Goal: Task Accomplishment & Management: Use online tool/utility

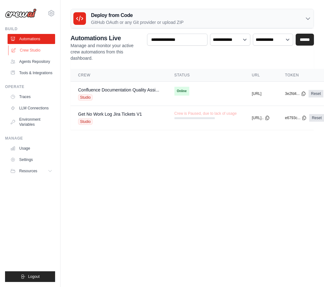
click at [26, 48] on link "Crew Studio" at bounding box center [32, 50] width 48 height 10
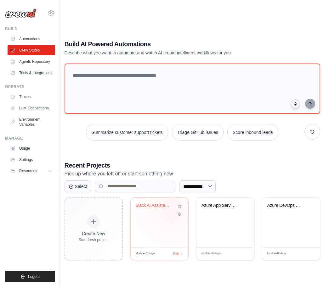
click at [172, 213] on div "Slack AI Assistant Router" at bounding box center [160, 210] width 48 height 14
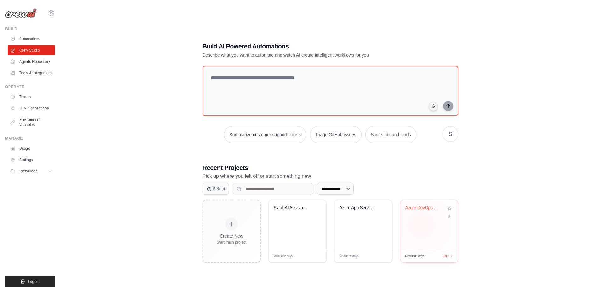
click at [324, 224] on div "Azure DevOps Pipeline Creator" at bounding box center [429, 225] width 58 height 50
click at [285, 213] on div "Slack AI Assistant Router" at bounding box center [298, 212] width 48 height 14
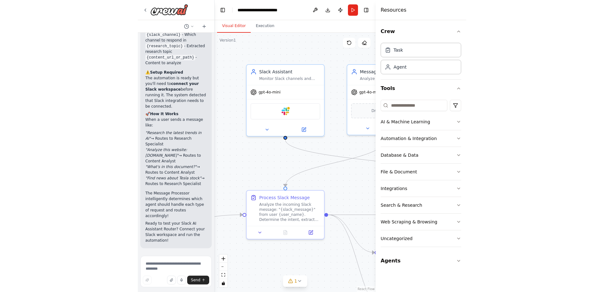
scroll to position [1572, 0]
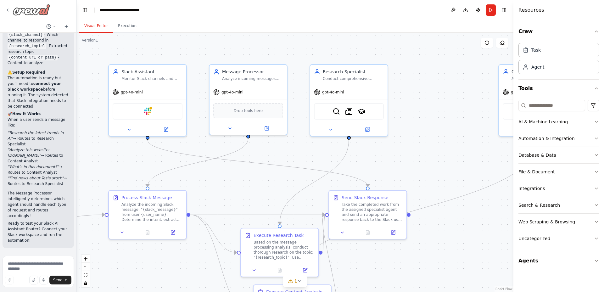
click at [7, 10] on icon at bounding box center [7, 10] width 1 height 3
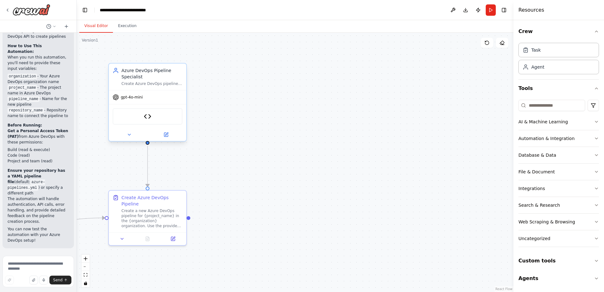
scroll to position [1197, 0]
click at [8, 7] on div at bounding box center [27, 9] width 45 height 11
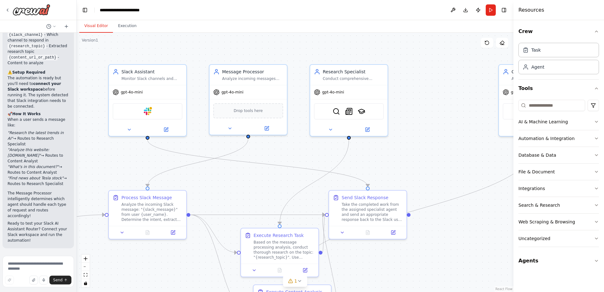
scroll to position [1572, 0]
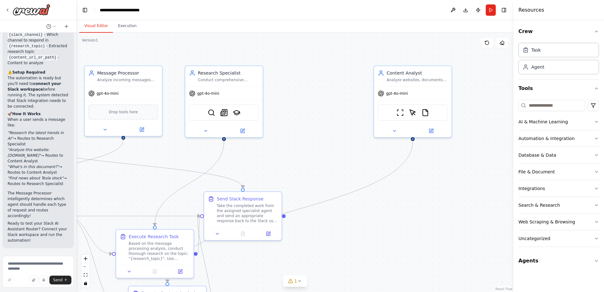
drag, startPoint x: 378, startPoint y: 150, endPoint x: 310, endPoint y: 146, distance: 67.8
click at [310, 146] on div ".deletable-edge-delete-btn { width: 20px; height: 20px; border: 0px solid #ffff…" at bounding box center [295, 162] width 437 height 259
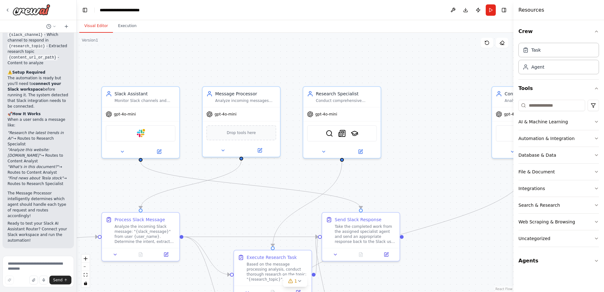
drag, startPoint x: 319, startPoint y: 146, endPoint x: 437, endPoint y: 165, distance: 119.5
click at [435, 166] on div ".deletable-edge-delete-btn { width: 20px; height: 20px; border: 0px solid #ffff…" at bounding box center [295, 162] width 437 height 259
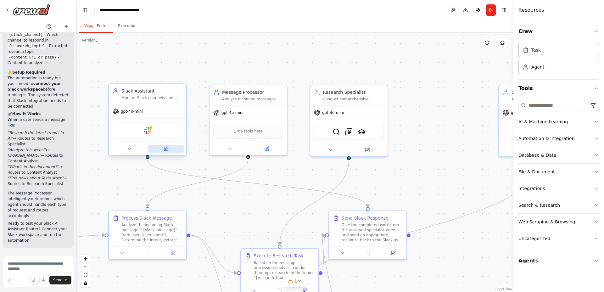
click at [168, 148] on icon at bounding box center [166, 148] width 5 height 5
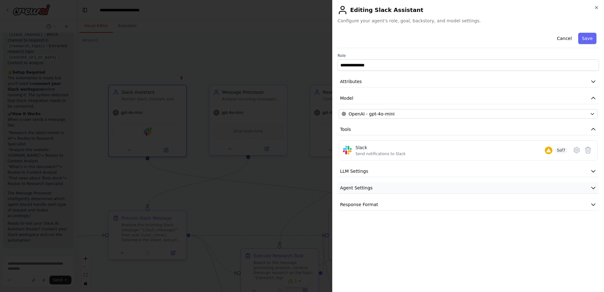
click at [379, 190] on button "Agent Settings" at bounding box center [469, 188] width 262 height 12
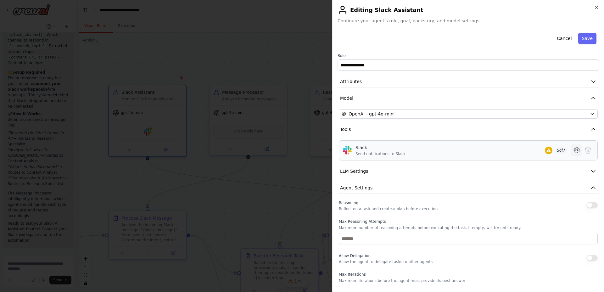
click at [574, 150] on icon at bounding box center [576, 150] width 5 height 6
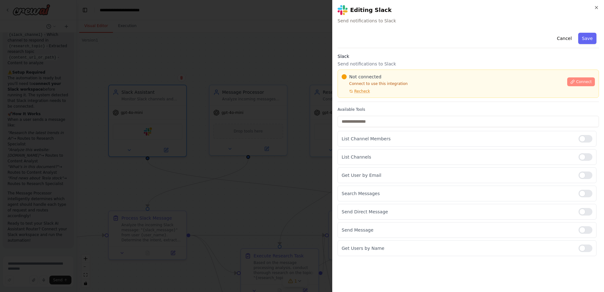
click at [588, 82] on span "Connect" at bounding box center [584, 81] width 16 height 5
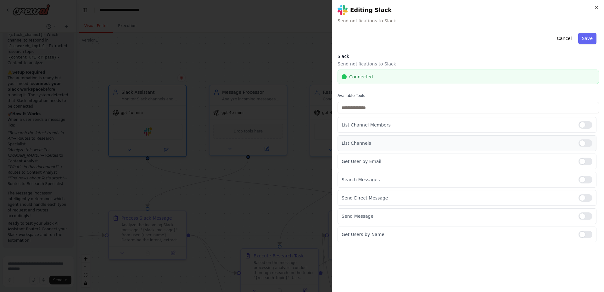
click at [547, 142] on p "List Channels" at bounding box center [458, 143] width 232 height 6
click at [587, 40] on button "Save" at bounding box center [587, 38] width 18 height 11
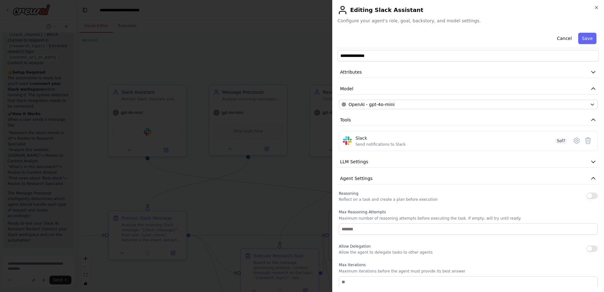
scroll to position [10, 0]
click at [592, 71] on icon "button" at bounding box center [594, 72] width 4 height 2
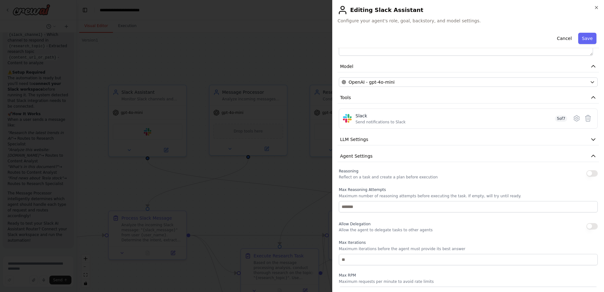
scroll to position [150, 0]
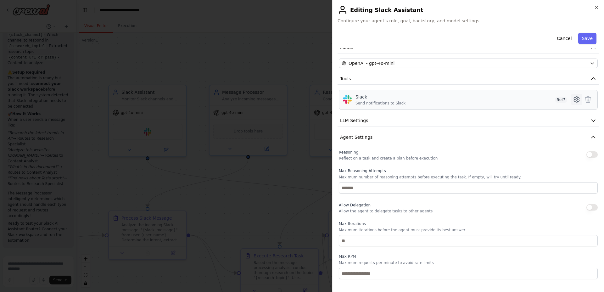
click at [573, 100] on icon at bounding box center [577, 100] width 8 height 8
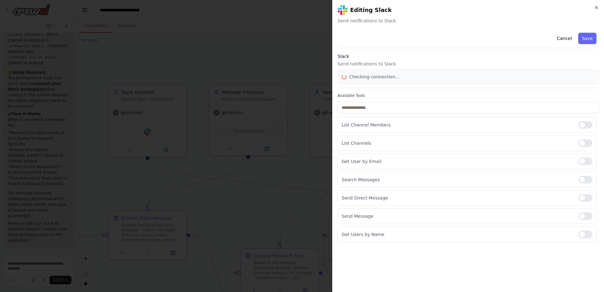
scroll to position [0, 0]
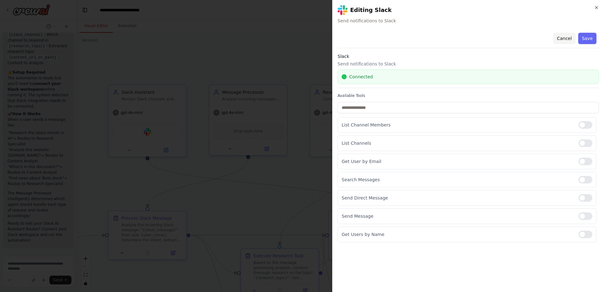
click at [569, 40] on button "Cancel" at bounding box center [564, 38] width 22 height 11
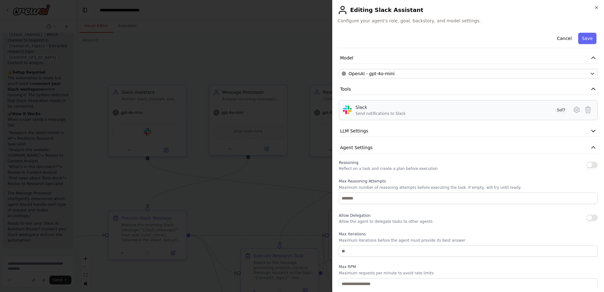
scroll to position [140, 0]
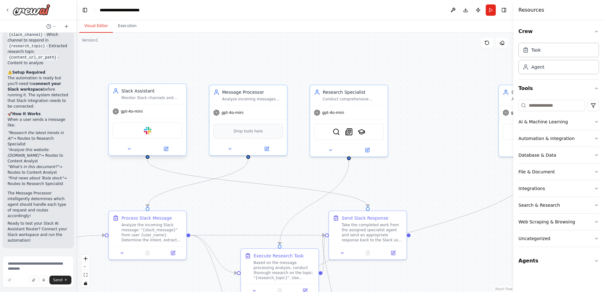
click at [171, 124] on div "Slack" at bounding box center [148, 130] width 70 height 16
click at [152, 131] on div "Slack" at bounding box center [148, 130] width 70 height 16
click at [166, 150] on icon at bounding box center [166, 149] width 4 height 4
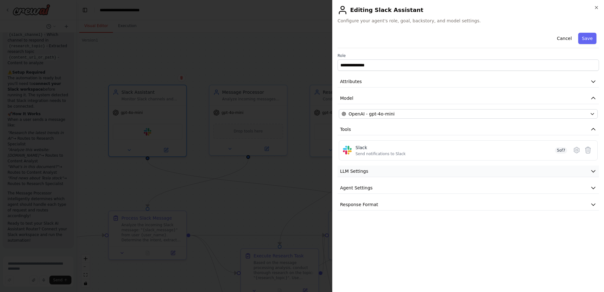
click at [558, 173] on button "LLM Settings" at bounding box center [469, 172] width 262 height 12
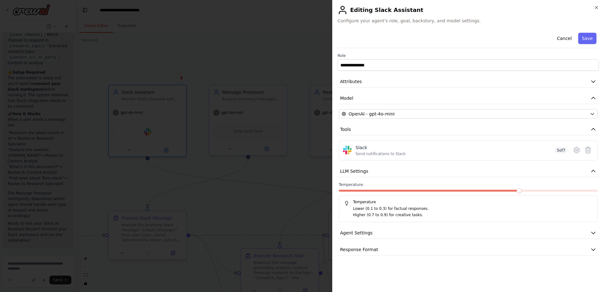
click at [517, 192] on span at bounding box center [519, 190] width 5 height 5
click at [590, 230] on icon "button" at bounding box center [593, 233] width 6 height 6
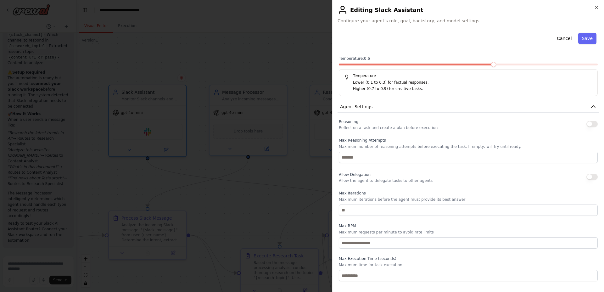
scroll to position [142, 0]
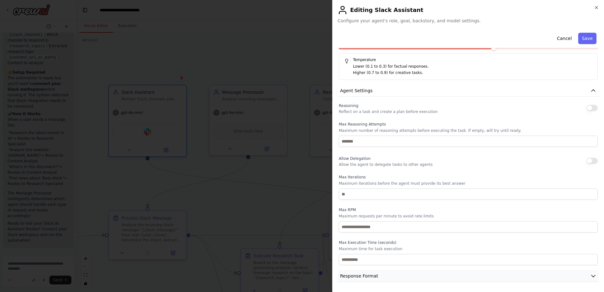
click at [394, 272] on button "Response Format" at bounding box center [469, 276] width 262 height 12
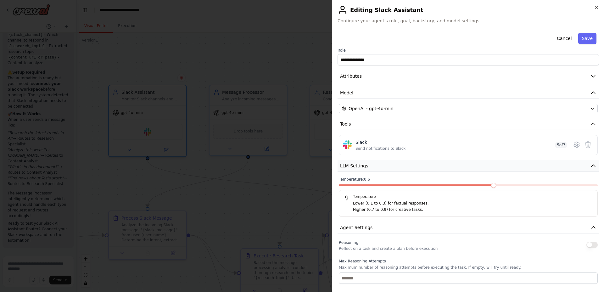
scroll to position [0, 0]
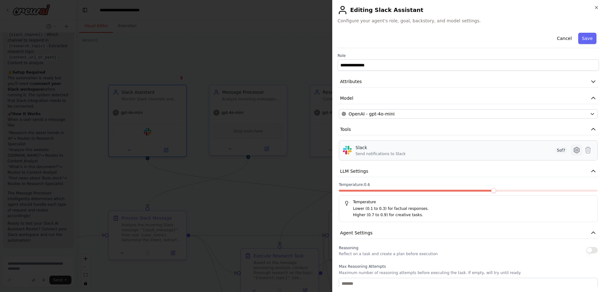
click at [573, 150] on icon at bounding box center [577, 150] width 8 height 8
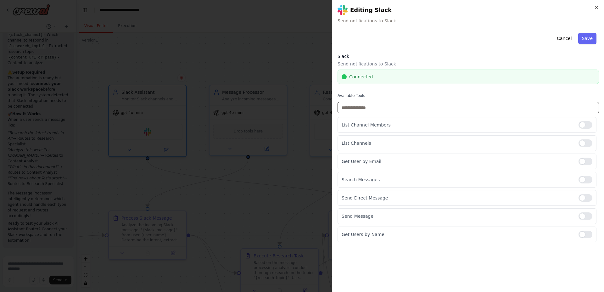
click at [518, 108] on input "text" at bounding box center [469, 107] width 262 height 11
type input "*"
click at [586, 233] on div at bounding box center [586, 235] width 14 height 8
click at [591, 39] on button "Save" at bounding box center [587, 38] width 18 height 11
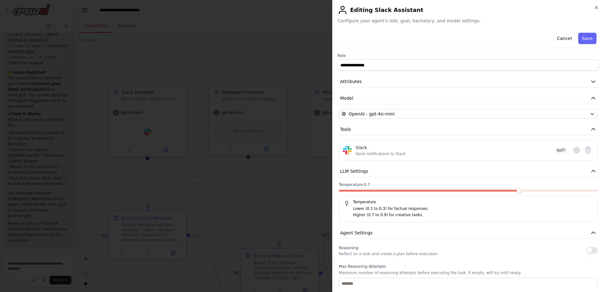
click at [517, 193] on span at bounding box center [519, 190] width 5 height 5
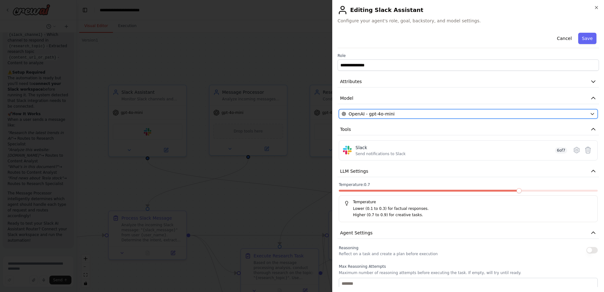
click at [590, 115] on icon "button" at bounding box center [592, 113] width 5 height 5
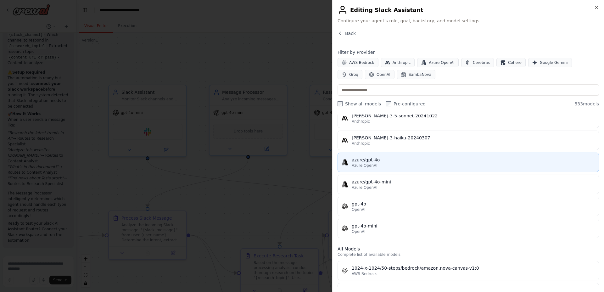
scroll to position [161, 0]
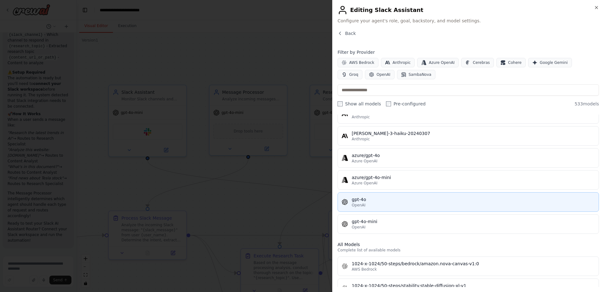
click at [426, 203] on div "OpenAI" at bounding box center [473, 205] width 243 height 5
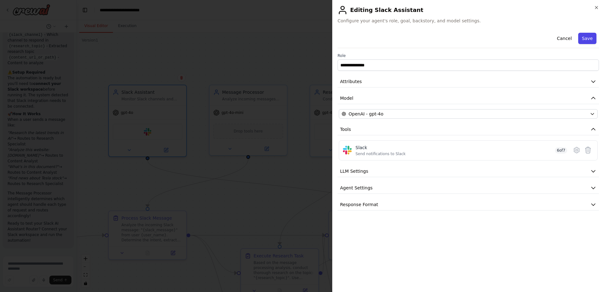
click at [590, 37] on button "Save" at bounding box center [587, 38] width 18 height 11
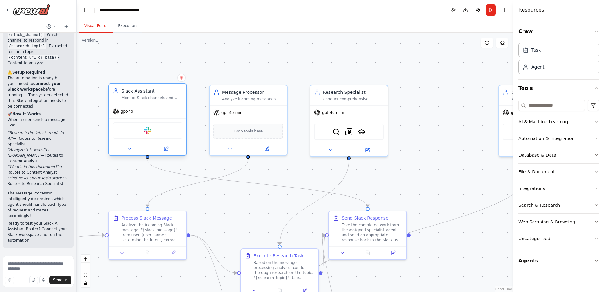
click at [162, 116] on div "gpt-4o" at bounding box center [147, 111] width 77 height 14
click at [492, 12] on button "Run" at bounding box center [491, 9] width 10 height 11
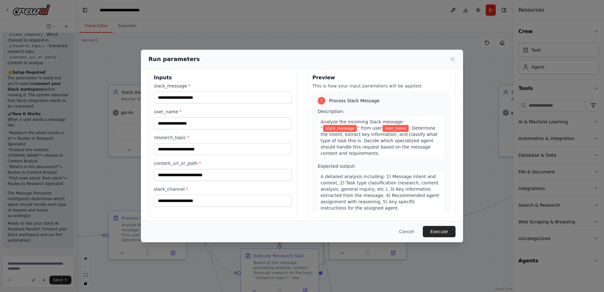
scroll to position [13, 0]
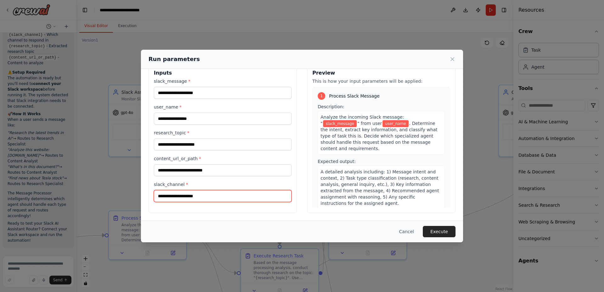
click at [226, 196] on input "slack_channel *" at bounding box center [223, 196] width 138 height 12
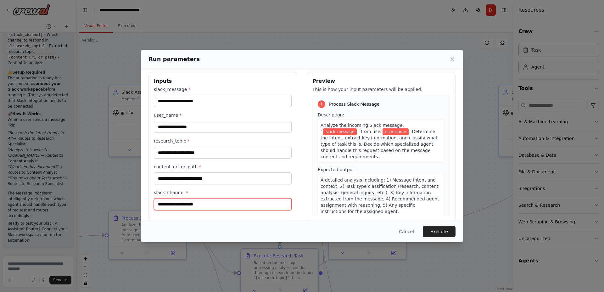
scroll to position [0, 0]
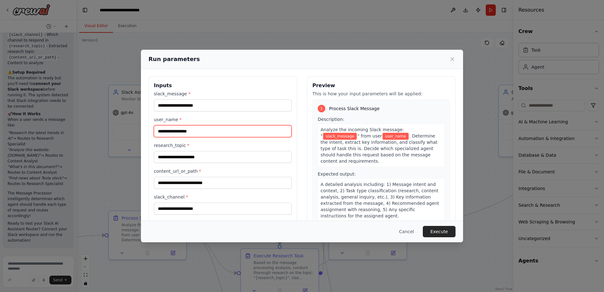
click at [208, 132] on input "user_name *" at bounding box center [223, 131] width 138 height 12
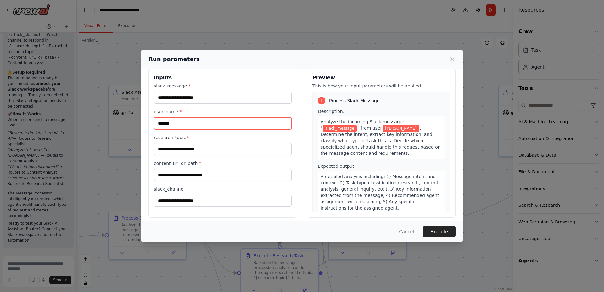
scroll to position [13, 0]
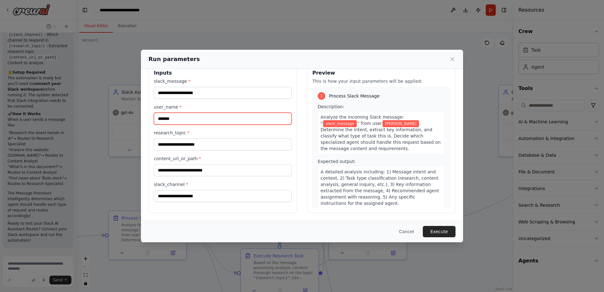
type input "*******"
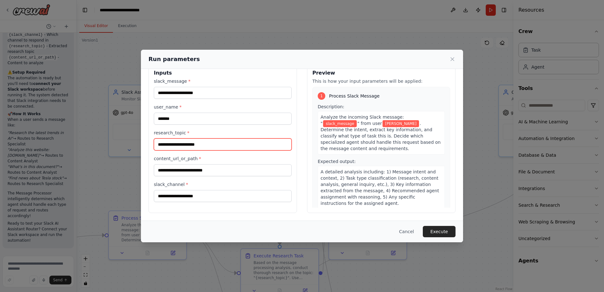
click at [221, 145] on input "research_topic *" at bounding box center [223, 144] width 138 height 12
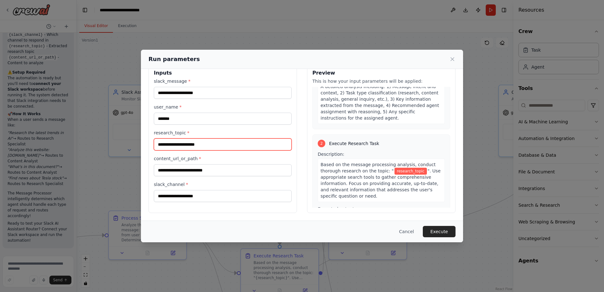
scroll to position [108, 0]
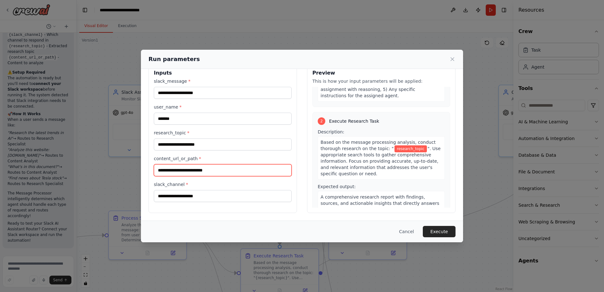
click at [235, 172] on input "content_url_or_path *" at bounding box center [223, 170] width 138 height 12
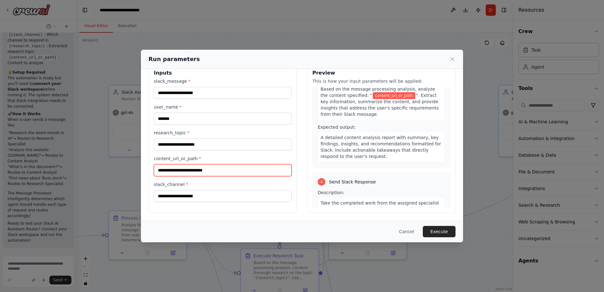
scroll to position [254, 0]
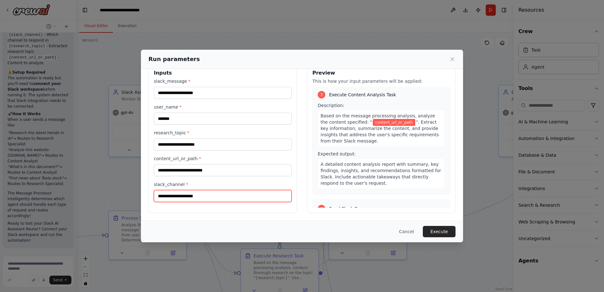
click at [215, 196] on input "slack_channel *" at bounding box center [223, 196] width 138 height 12
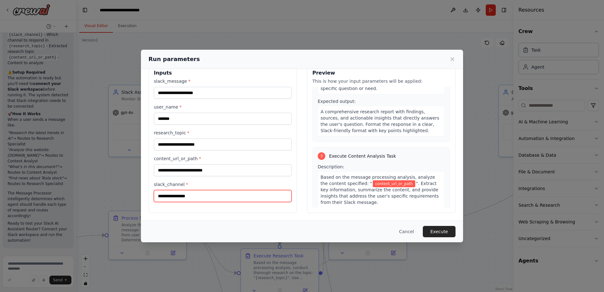
scroll to position [220, 0]
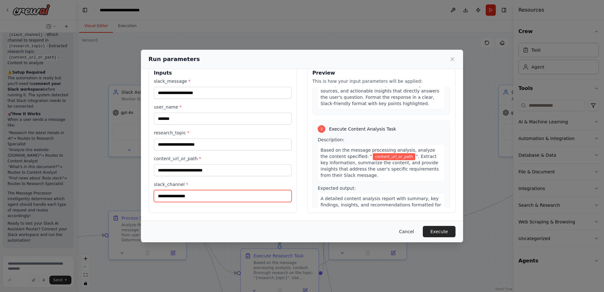
type input "**********"
click at [408, 232] on button "Cancel" at bounding box center [406, 231] width 25 height 11
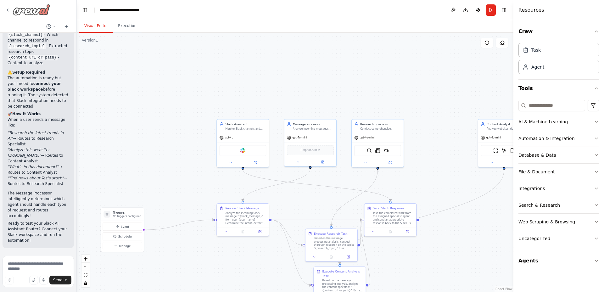
click at [8, 10] on icon at bounding box center [7, 10] width 5 height 5
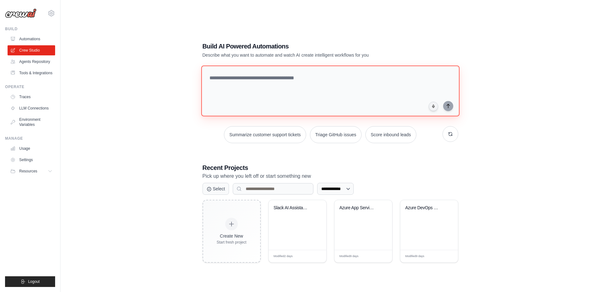
click at [286, 74] on textarea at bounding box center [330, 90] width 258 height 51
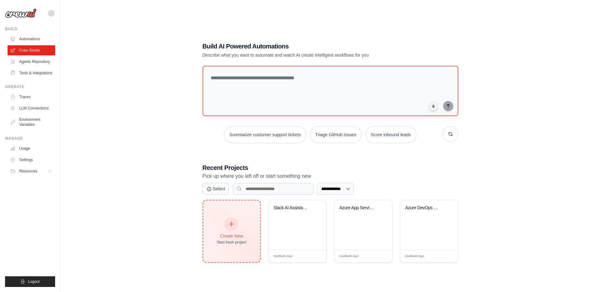
click at [238, 218] on div "Create New Start fresh project" at bounding box center [232, 231] width 30 height 27
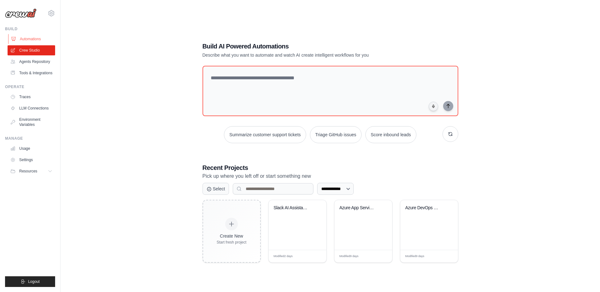
click at [26, 40] on link "Automations" at bounding box center [32, 39] width 48 height 10
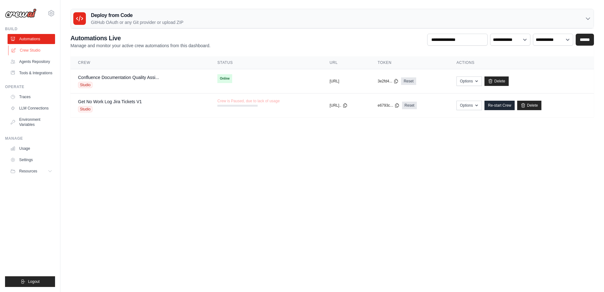
click at [40, 52] on link "Crew Studio" at bounding box center [32, 50] width 48 height 10
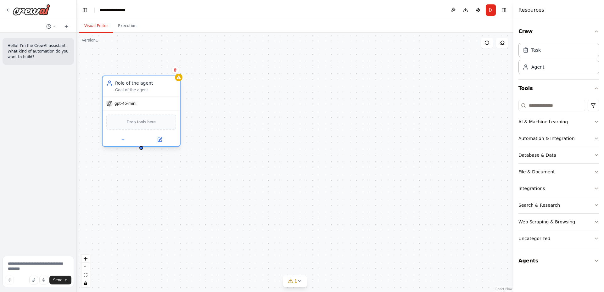
drag, startPoint x: 194, startPoint y: 112, endPoint x: 164, endPoint y: 84, distance: 41.0
click at [164, 84] on div "Role of the agent Goal of the agent" at bounding box center [145, 86] width 61 height 13
click at [144, 91] on div "Goal of the agent" at bounding box center [145, 89] width 61 height 5
click at [133, 88] on div "Goal of the agent" at bounding box center [145, 89] width 61 height 5
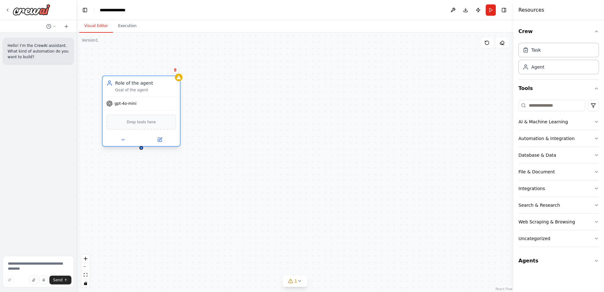
click at [133, 88] on div "Goal of the agent" at bounding box center [145, 89] width 61 height 5
click at [161, 138] on icon at bounding box center [160, 139] width 3 height 3
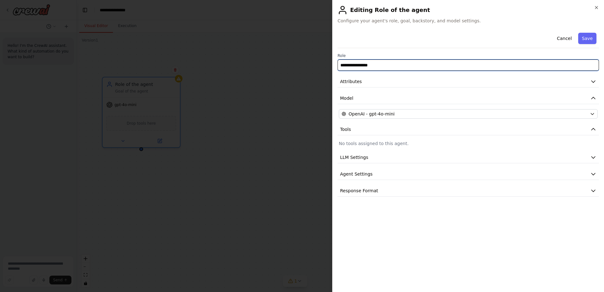
click at [402, 62] on input "**********" at bounding box center [469, 64] width 262 height 11
type input "**********"
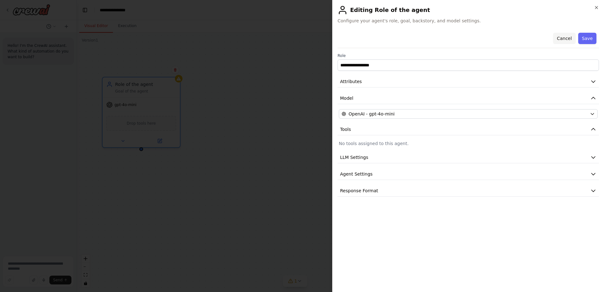
click at [566, 39] on button "Cancel" at bounding box center [564, 38] width 22 height 11
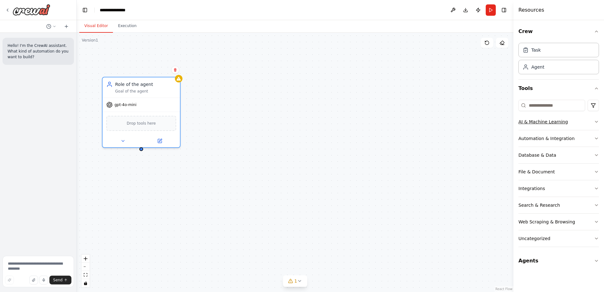
click at [587, 122] on button "AI & Machine Learning" at bounding box center [559, 122] width 81 height 16
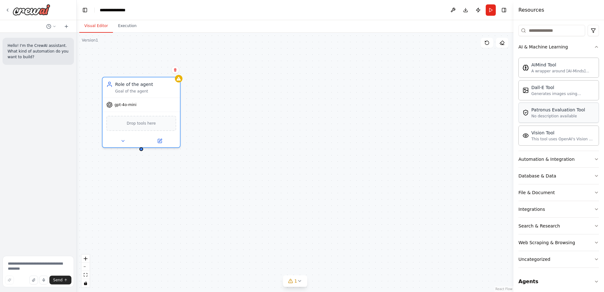
scroll to position [78, 0]
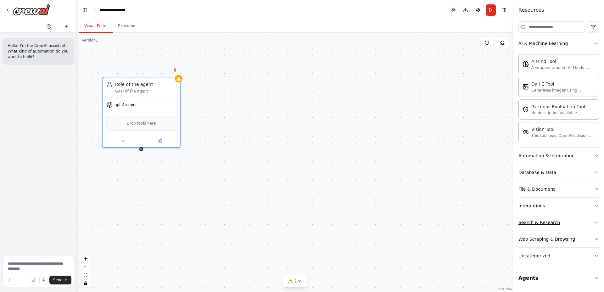
click at [578, 222] on button "Search & Research" at bounding box center [559, 222] width 81 height 16
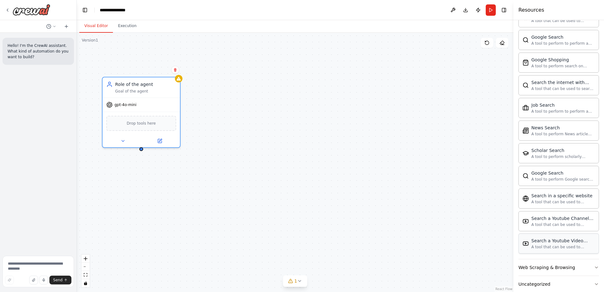
scroll to position [401, 0]
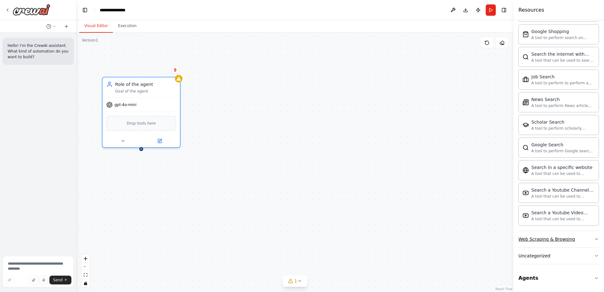
click at [580, 237] on button "Web Scraping & Browsing" at bounding box center [559, 239] width 81 height 16
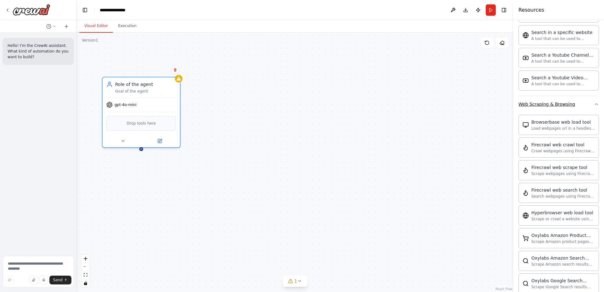
scroll to position [567, 0]
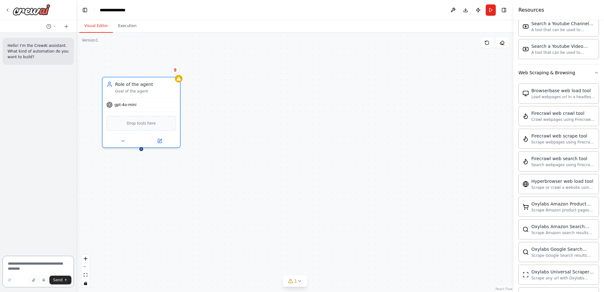
click at [40, 268] on textarea at bounding box center [38, 271] width 71 height 31
type textarea "*"
type textarea "**********"
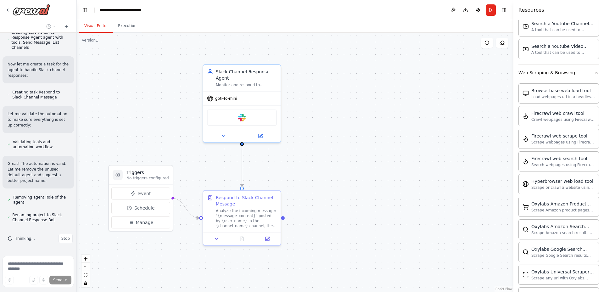
scroll to position [388, 0]
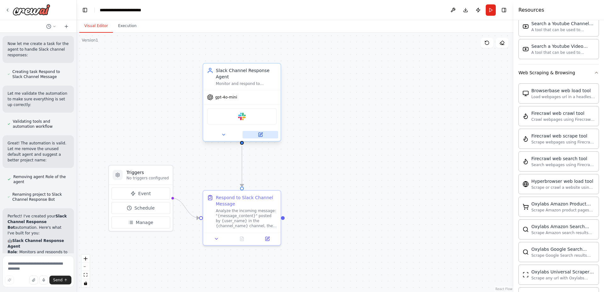
click at [260, 136] on icon at bounding box center [261, 135] width 4 height 4
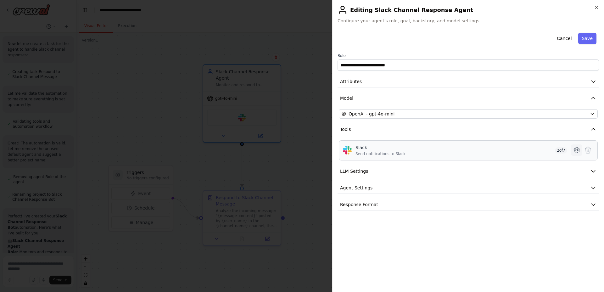
click at [579, 151] on icon at bounding box center [577, 150] width 8 height 8
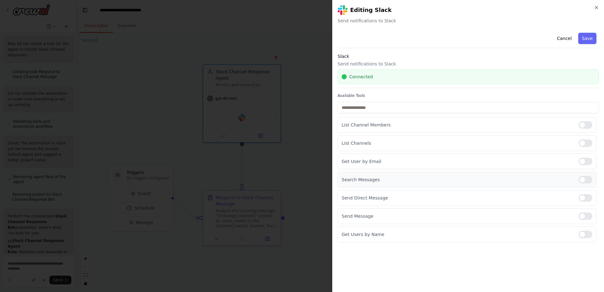
click at [591, 181] on div at bounding box center [586, 180] width 14 height 8
click at [590, 161] on div at bounding box center [586, 162] width 14 height 8
click at [584, 235] on div at bounding box center [586, 235] width 14 height 8
click at [591, 37] on button "Save" at bounding box center [587, 38] width 18 height 11
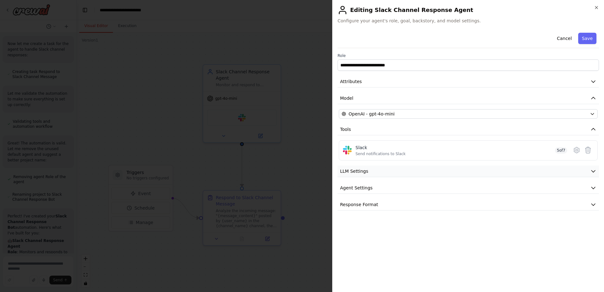
click at [461, 171] on button "LLM Settings" at bounding box center [469, 172] width 262 height 12
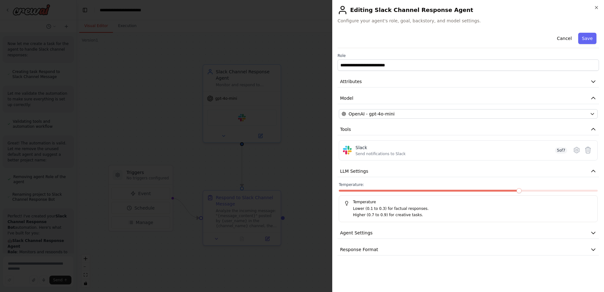
click at [522, 191] on span at bounding box center [519, 190] width 5 height 5
click at [522, 192] on span at bounding box center [519, 190] width 5 height 5
drag, startPoint x: 512, startPoint y: 193, endPoint x: 504, endPoint y: 192, distance: 7.9
click at [504, 192] on div at bounding box center [468, 192] width 259 height 4
click at [503, 231] on button "Agent Settings" at bounding box center [469, 233] width 262 height 12
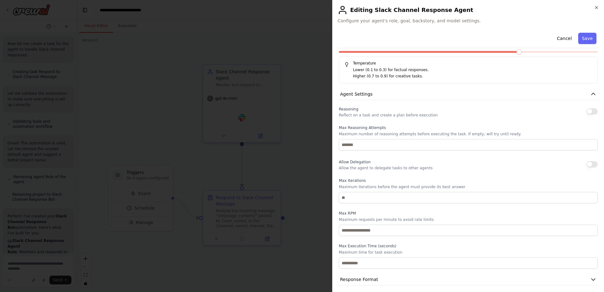
scroll to position [142, 0]
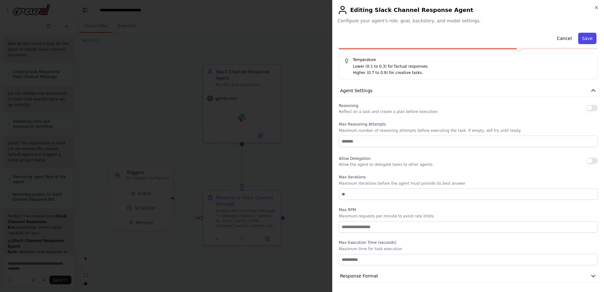
click at [580, 41] on button "Save" at bounding box center [587, 38] width 18 height 11
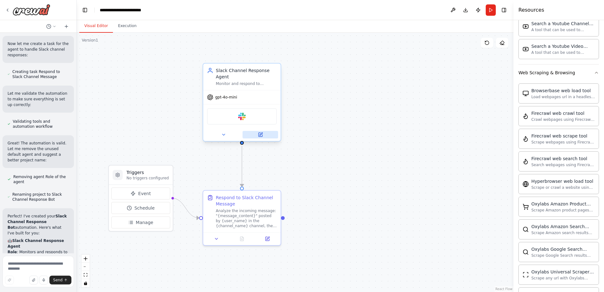
click at [261, 135] on icon at bounding box center [261, 134] width 3 height 3
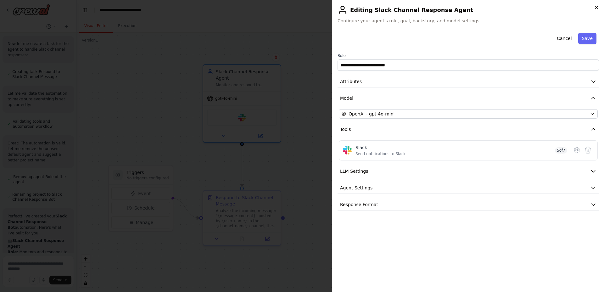
click at [599, 8] on icon "button" at bounding box center [596, 7] width 5 height 5
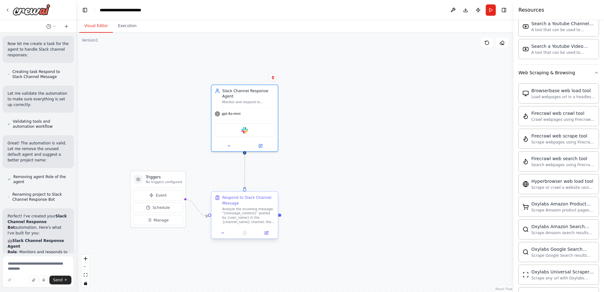
click at [255, 211] on div "Analyze the incoming message: "{message_content}" posted by {user_name} in the …" at bounding box center [249, 215] width 52 height 17
click at [269, 234] on button at bounding box center [266, 233] width 19 height 7
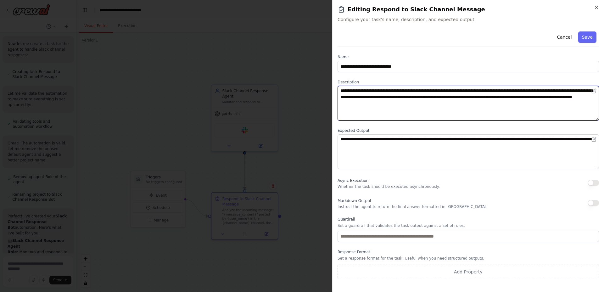
drag, startPoint x: 498, startPoint y: 91, endPoint x: 472, endPoint y: 89, distance: 26.2
click at [472, 89] on textarea "**********" at bounding box center [469, 103] width 262 height 35
type textarea "**********"
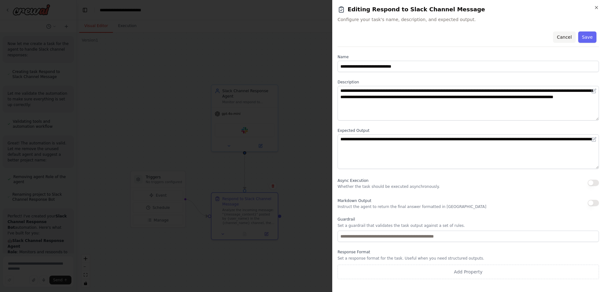
click at [573, 34] on button "Cancel" at bounding box center [564, 36] width 22 height 11
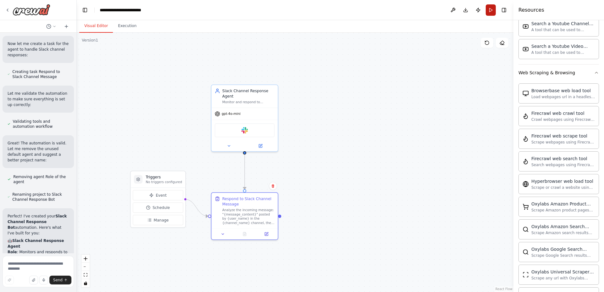
click at [489, 7] on button "Run" at bounding box center [491, 9] width 10 height 11
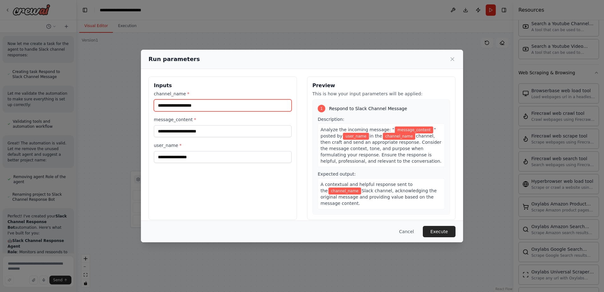
drag, startPoint x: 214, startPoint y: 106, endPoint x: 144, endPoint y: 103, distance: 70.3
click at [144, 103] on div "Inputs channel_name * message_content * user_name * Preview This is how your in…" at bounding box center [302, 148] width 322 height 159
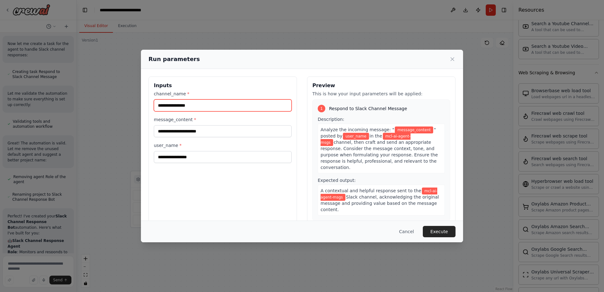
type input "**********"
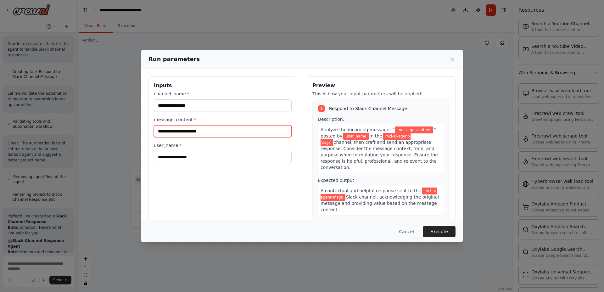
click at [211, 133] on input "message_content *" at bounding box center [223, 131] width 138 height 12
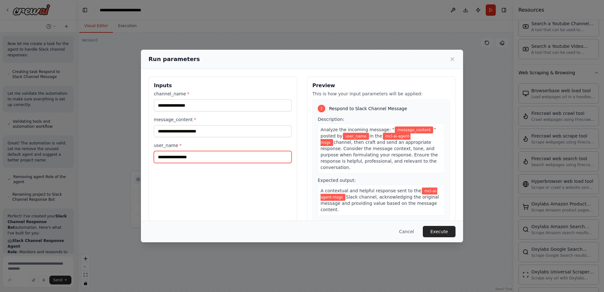
click at [220, 159] on input "user_name *" at bounding box center [223, 157] width 138 height 12
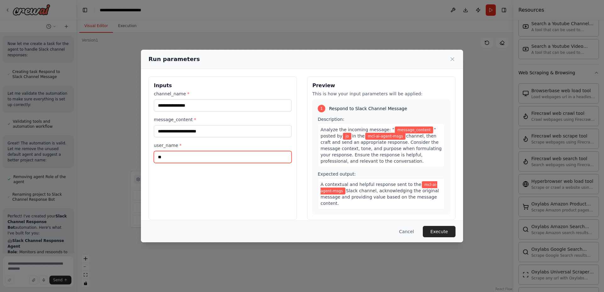
type input "*"
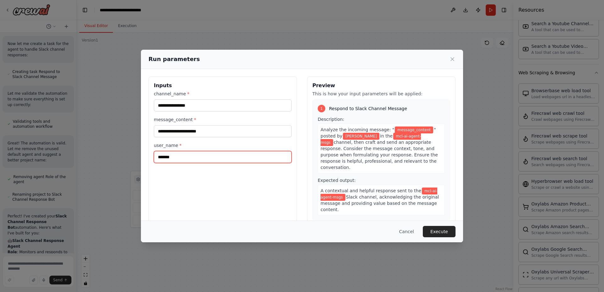
type input "*******"
click at [249, 185] on div "**********" at bounding box center [223, 150] width 149 height 149
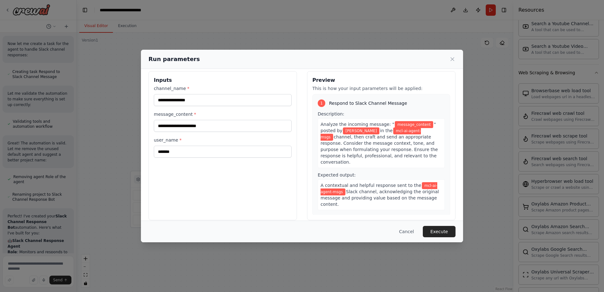
scroll to position [7, 0]
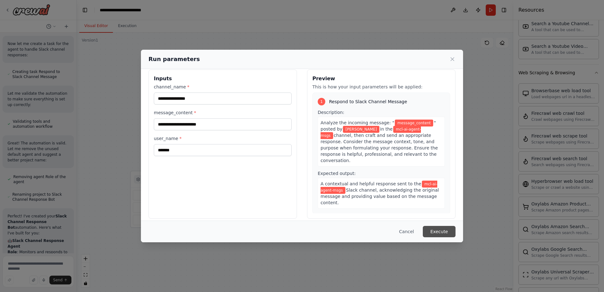
click at [440, 232] on button "Execute" at bounding box center [439, 231] width 33 height 11
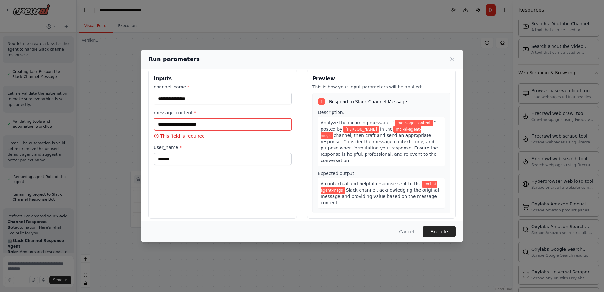
click at [225, 122] on input "message_content *" at bounding box center [223, 124] width 138 height 12
type input "**********"
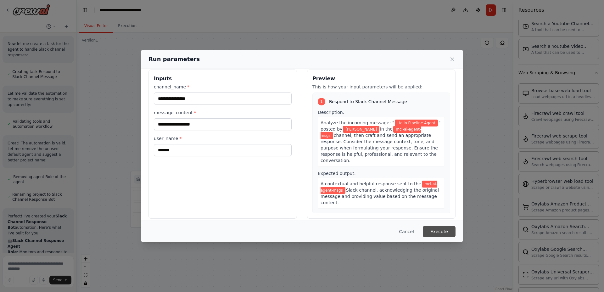
click at [447, 232] on button "Execute" at bounding box center [439, 231] width 33 height 11
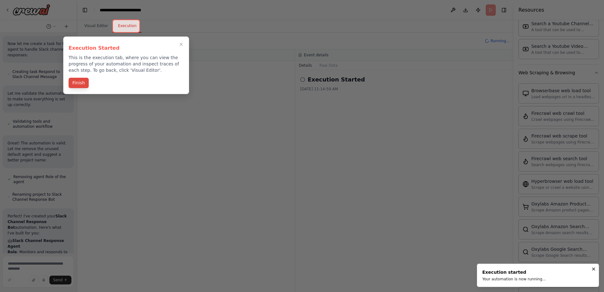
click at [85, 83] on button "Finish" at bounding box center [79, 83] width 20 height 10
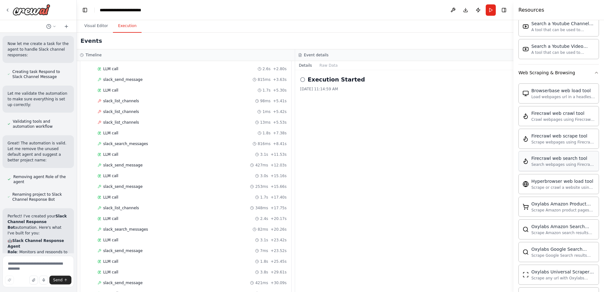
scroll to position [43, 0]
click at [92, 26] on button "Visual Editor" at bounding box center [96, 26] width 34 height 13
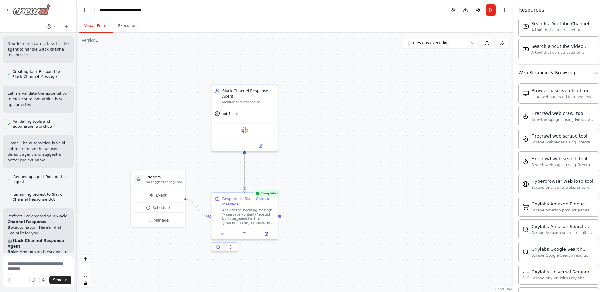
click at [8, 10] on icon at bounding box center [7, 10] width 5 height 5
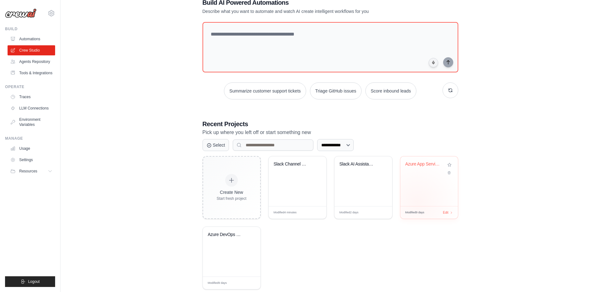
scroll to position [32, 0]
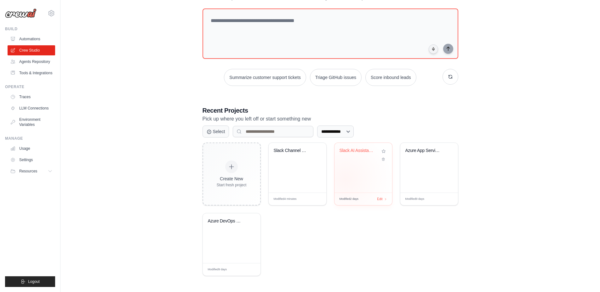
click at [354, 168] on div "Slack AI Assistant Router" at bounding box center [363, 168] width 58 height 50
click at [301, 159] on div "Slack Channel Response Bot" at bounding box center [298, 155] width 48 height 14
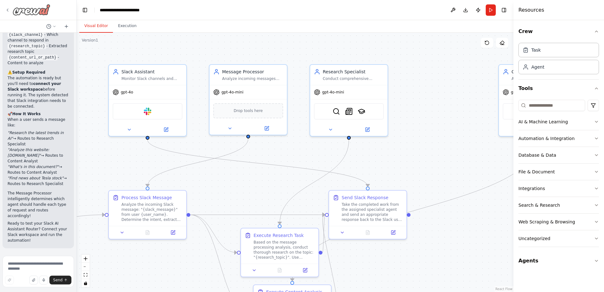
scroll to position [1572, 0]
click at [8, 10] on icon at bounding box center [7, 10] width 5 height 5
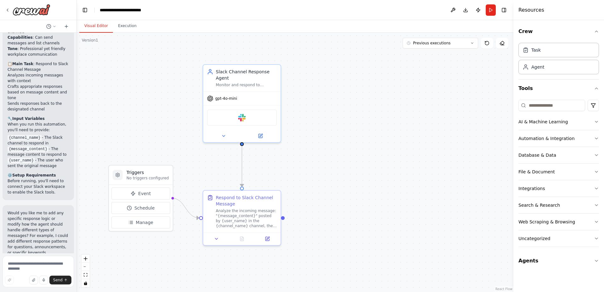
scroll to position [643, 0]
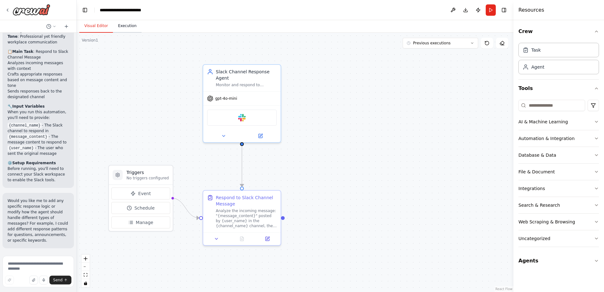
click at [124, 24] on button "Execution" at bounding box center [127, 26] width 29 height 13
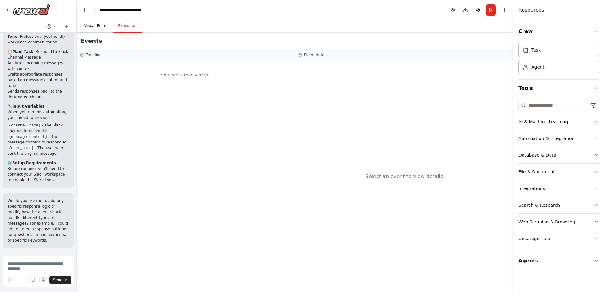
click at [102, 25] on button "Visual Editor" at bounding box center [96, 26] width 34 height 13
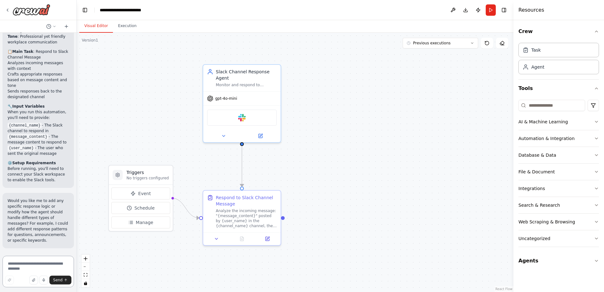
click at [51, 265] on textarea at bounding box center [38, 271] width 71 height 31
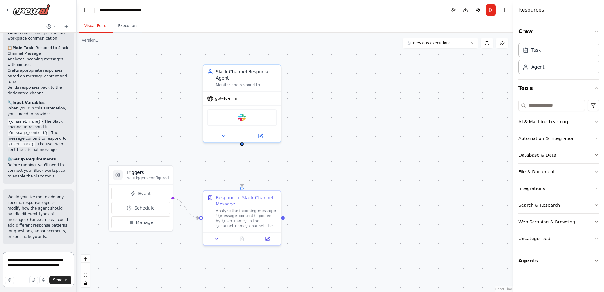
type textarea "**********"
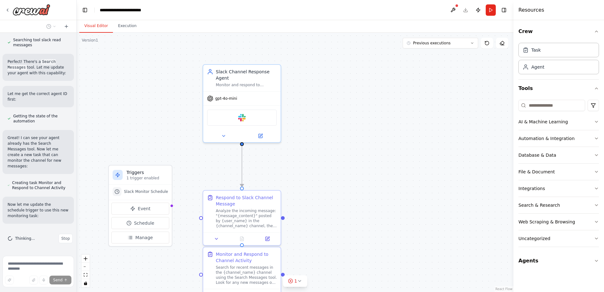
scroll to position [1229, 0]
